Goal: Task Accomplishment & Management: Manage account settings

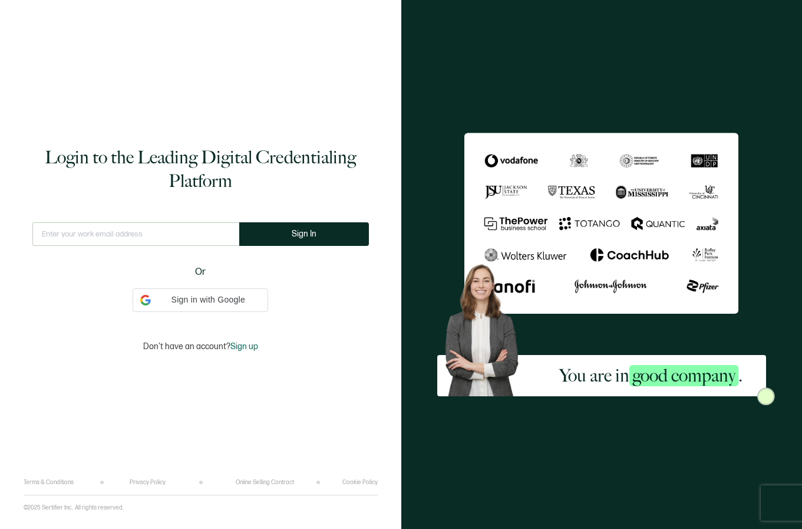
click at [145, 236] on input "text" at bounding box center [135, 234] width 207 height 24
click at [145, 236] on div "This doesn't look like a valid email." at bounding box center [135, 239] width 207 height 34
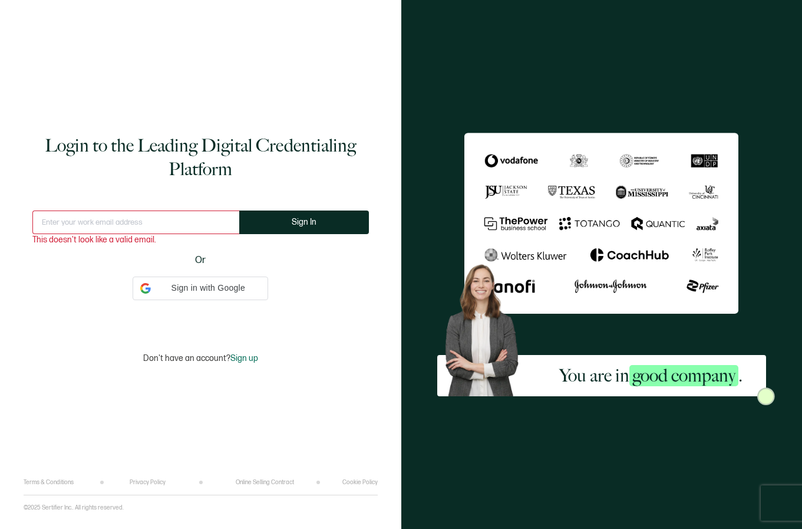
click at [145, 234] on div "This doesn't look like a valid email." at bounding box center [135, 227] width 207 height 34
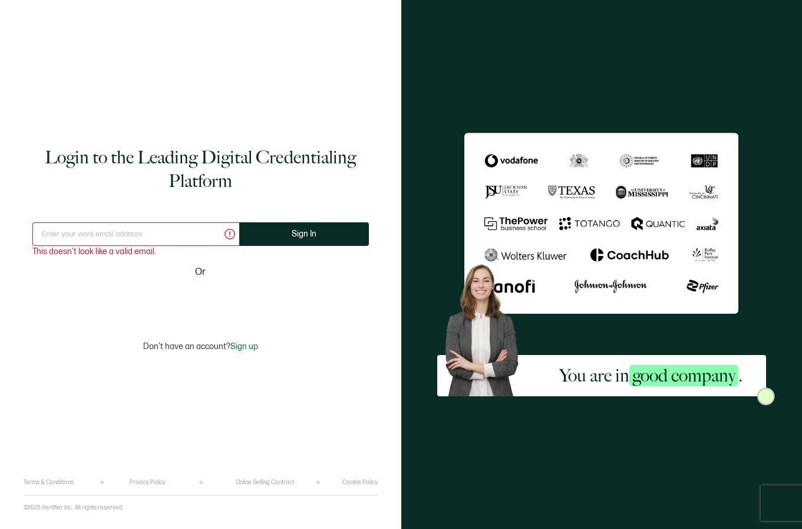
click at [115, 230] on input "text" at bounding box center [135, 234] width 207 height 24
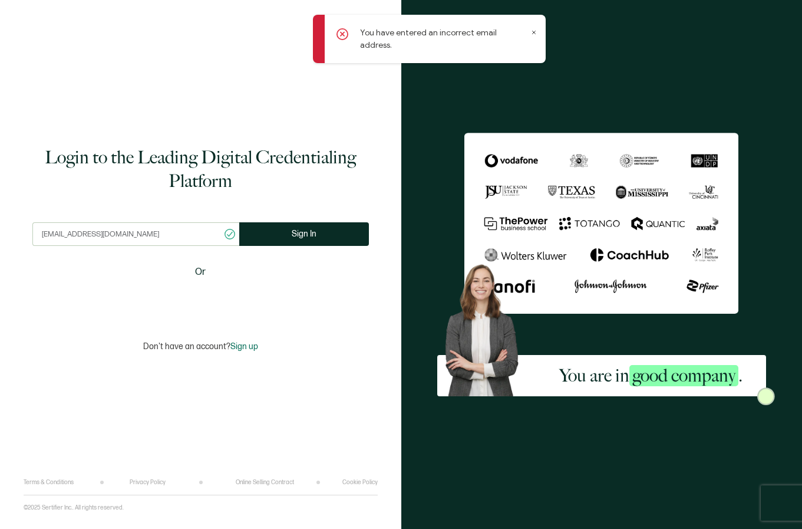
drag, startPoint x: 125, startPoint y: 233, endPoint x: 42, endPoint y: 230, distance: 82.6
click at [42, 230] on input "mhorto14@tnstate.edu" at bounding box center [135, 234] width 207 height 24
click at [60, 233] on input "mhorto14@tnstate.edu" at bounding box center [135, 234] width 207 height 24
type input "smartcenter@tnstate.edu"
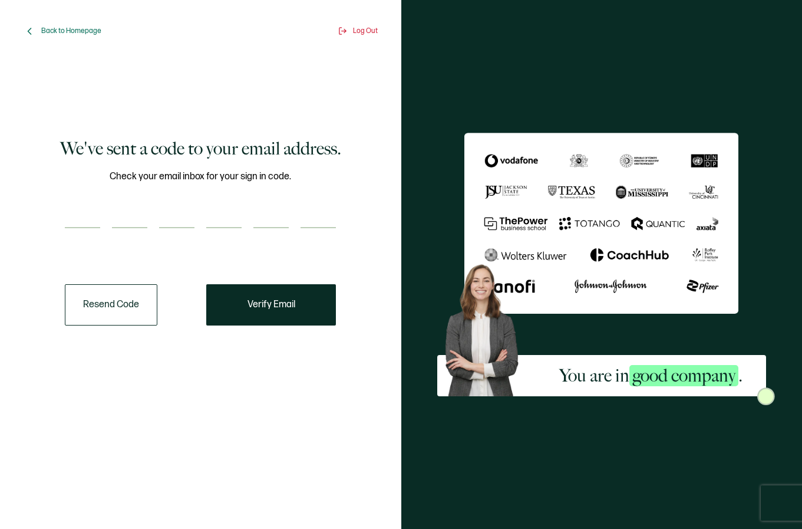
click at [83, 216] on input "number" at bounding box center [82, 216] width 35 height 24
click at [86, 221] on input "number" at bounding box center [82, 216] width 35 height 24
click at [90, 222] on input "number" at bounding box center [82, 216] width 35 height 24
type input "2"
type input "1"
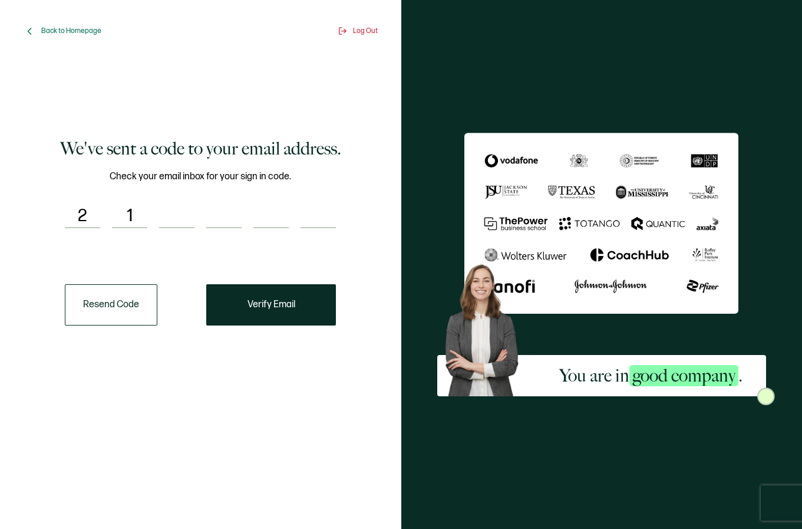
type input "3"
type input "7"
type input "6"
type input "0"
